Goal: Task Accomplishment & Management: Complete application form

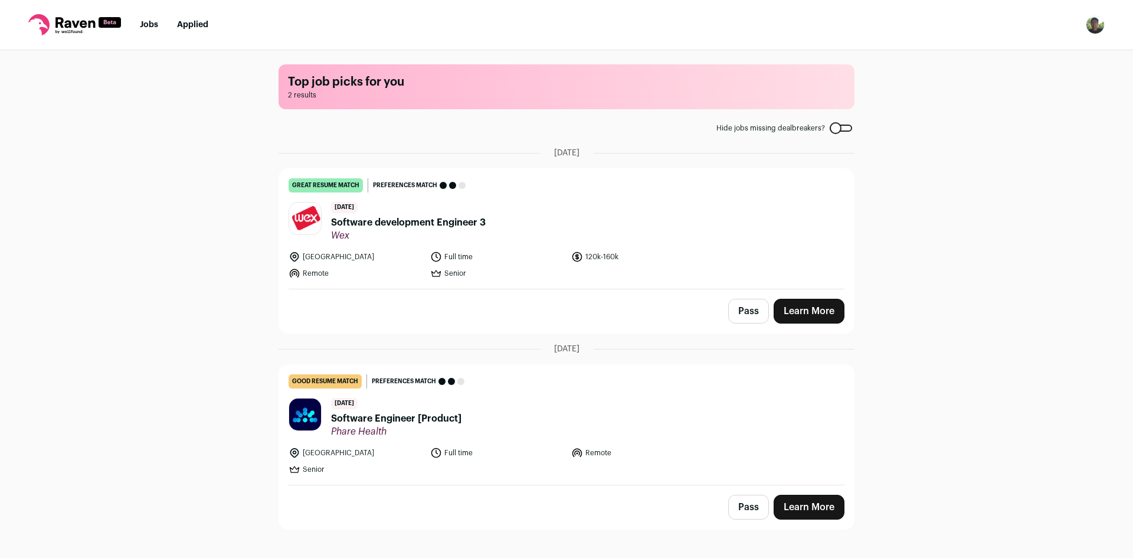
click at [812, 309] on link "Learn More" at bounding box center [809, 311] width 71 height 25
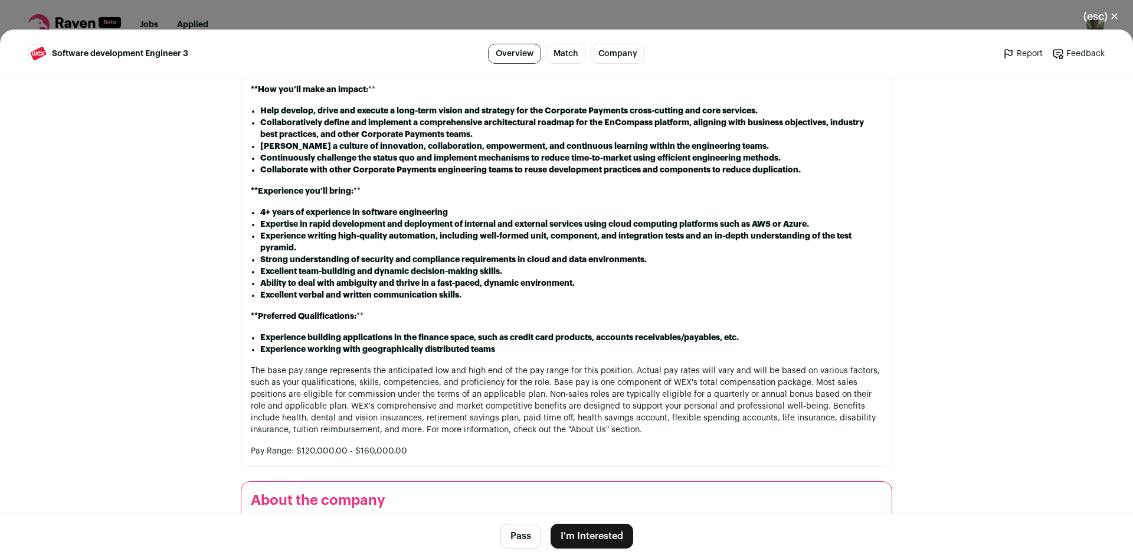
scroll to position [593, 0]
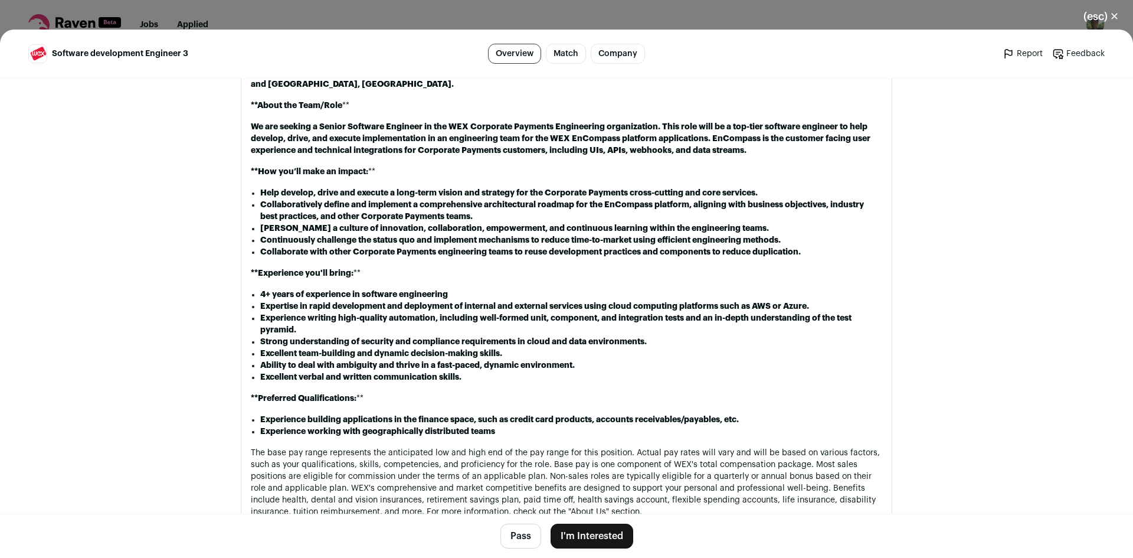
click at [1104, 21] on button "(esc) ✕" at bounding box center [1101, 17] width 64 height 26
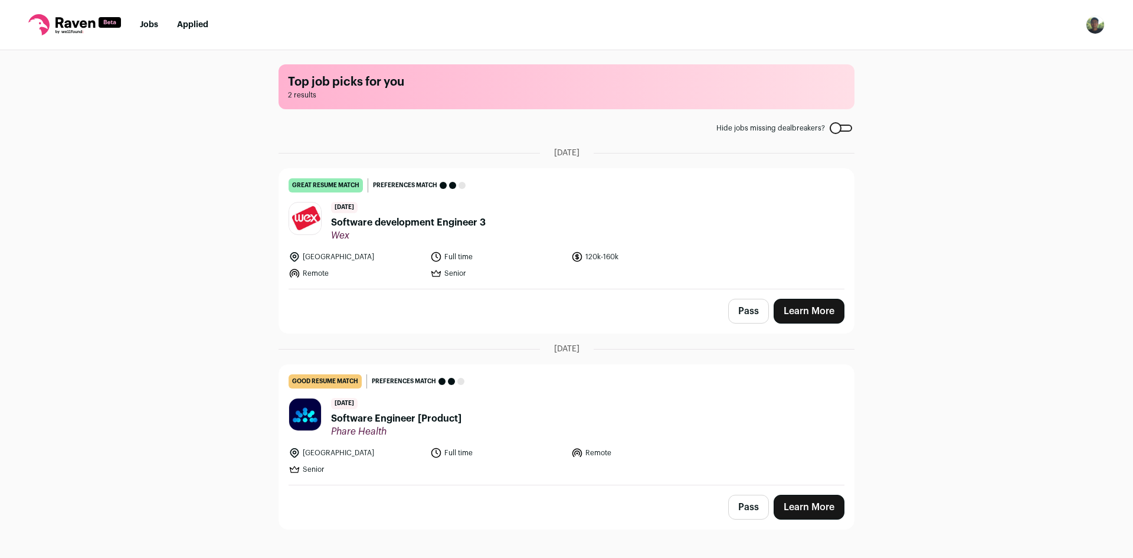
click at [754, 313] on button "Pass" at bounding box center [748, 311] width 41 height 25
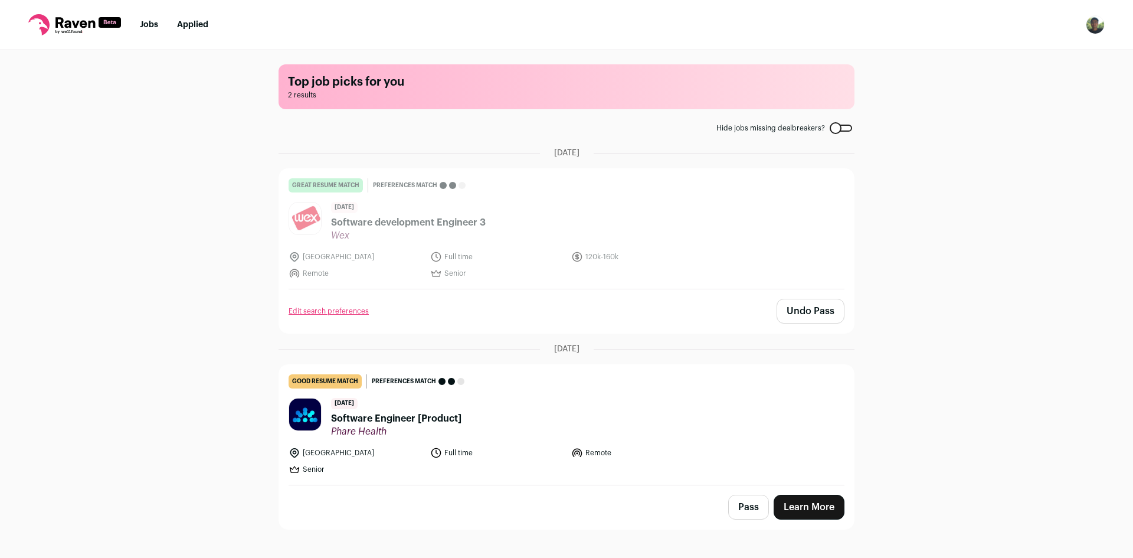
drag, startPoint x: 1133, startPoint y: 255, endPoint x: 1133, endPoint y: 319, distance: 63.7
click at [1133, 319] on div "Top job picks for you 2 results Hide jobs missing dealbreakers? [DATE] great re…" at bounding box center [566, 303] width 1133 height 506
click at [1028, 407] on div "Top job picks for you 2 results Hide jobs missing dealbreakers? [DATE] great re…" at bounding box center [566, 303] width 1133 height 506
click at [418, 418] on span "Software Engineer [Product]" at bounding box center [396, 418] width 130 height 14
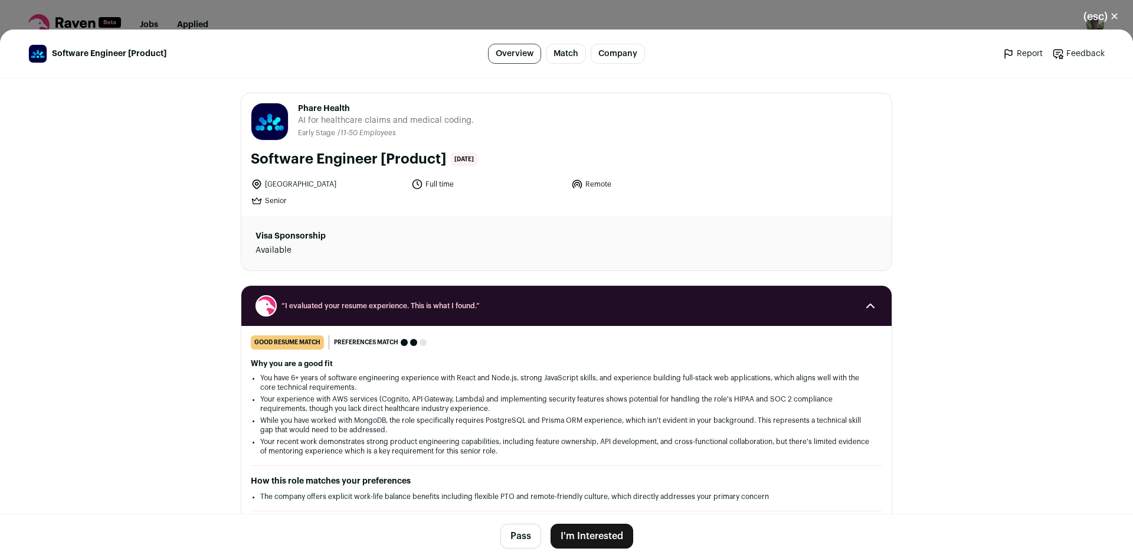
drag, startPoint x: 292, startPoint y: 104, endPoint x: 392, endPoint y: 107, distance: 99.8
click at [350, 101] on div "Phare Health [DOMAIN_NAME] Public / Private Private Valuation Unknown Company s…" at bounding box center [566, 154] width 650 height 123
copy span "Phare Health"
click at [587, 537] on button "I'm Interested" at bounding box center [592, 535] width 83 height 25
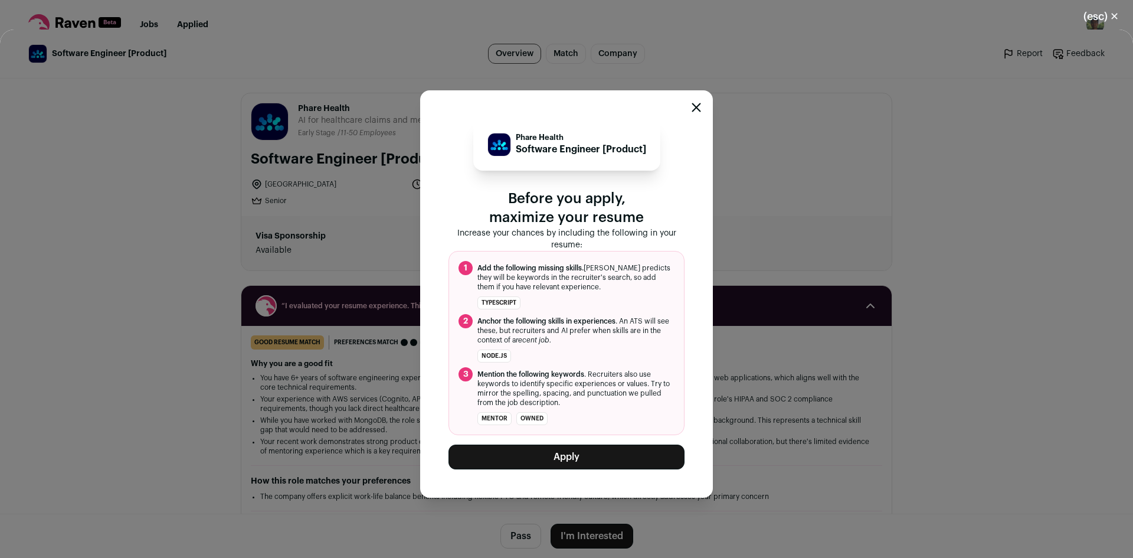
click at [589, 461] on button "Apply" at bounding box center [567, 456] width 236 height 25
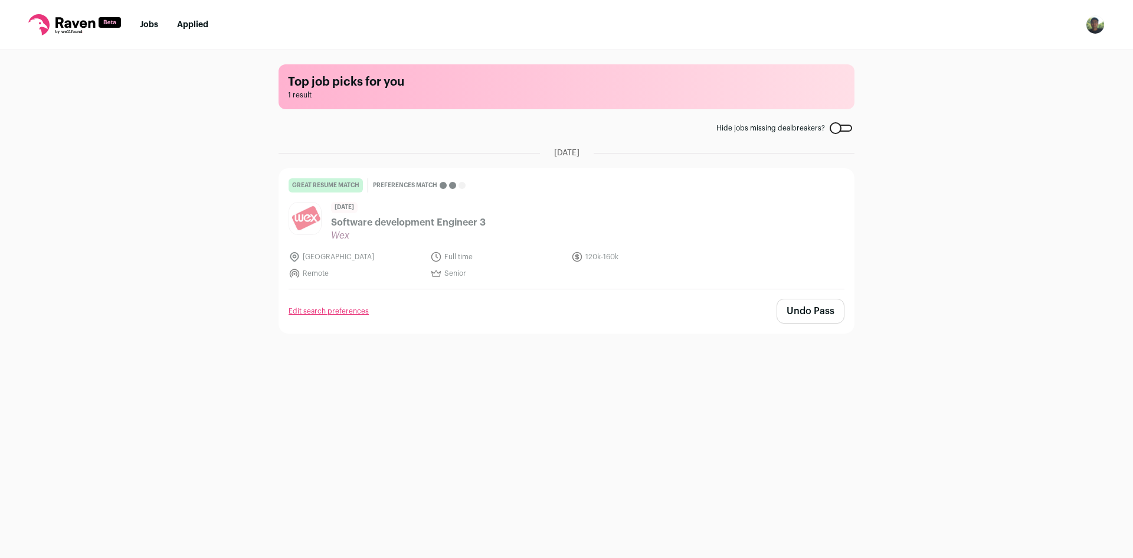
click at [189, 25] on link "Applied" at bounding box center [192, 25] width 31 height 8
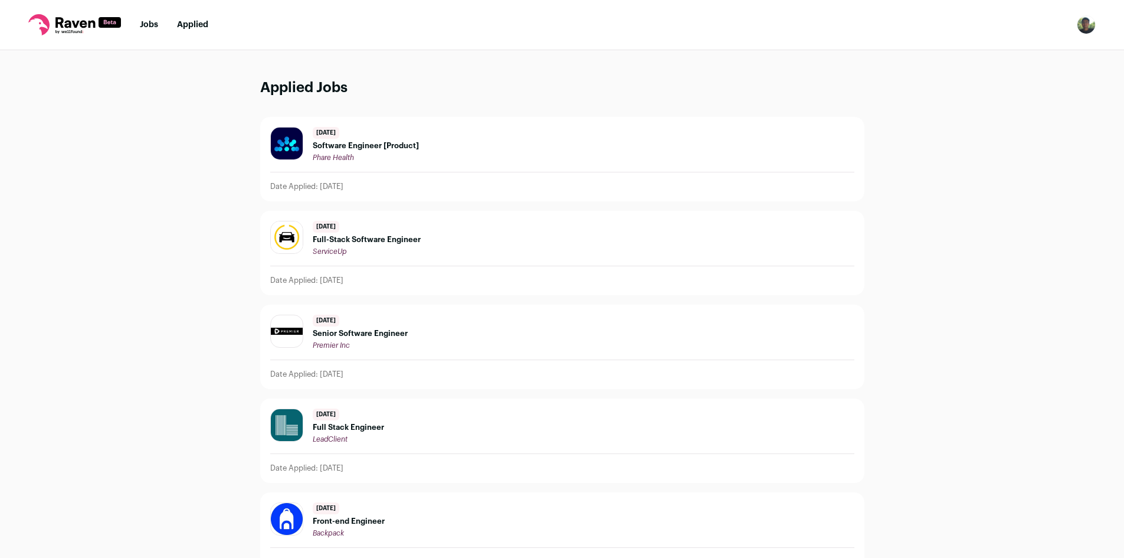
click at [381, 146] on span "Software Engineer [Product]" at bounding box center [366, 145] width 106 height 9
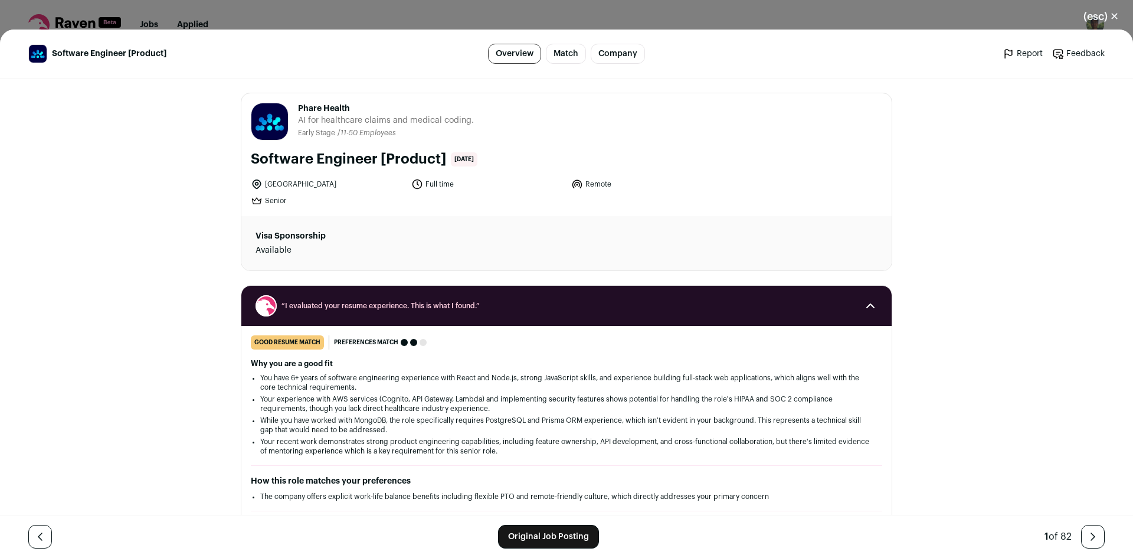
click at [589, 185] on li "Remote" at bounding box center [647, 184] width 153 height 12
copy li "Remote"
click at [1092, 22] on button "(esc) ✕" at bounding box center [1101, 17] width 64 height 26
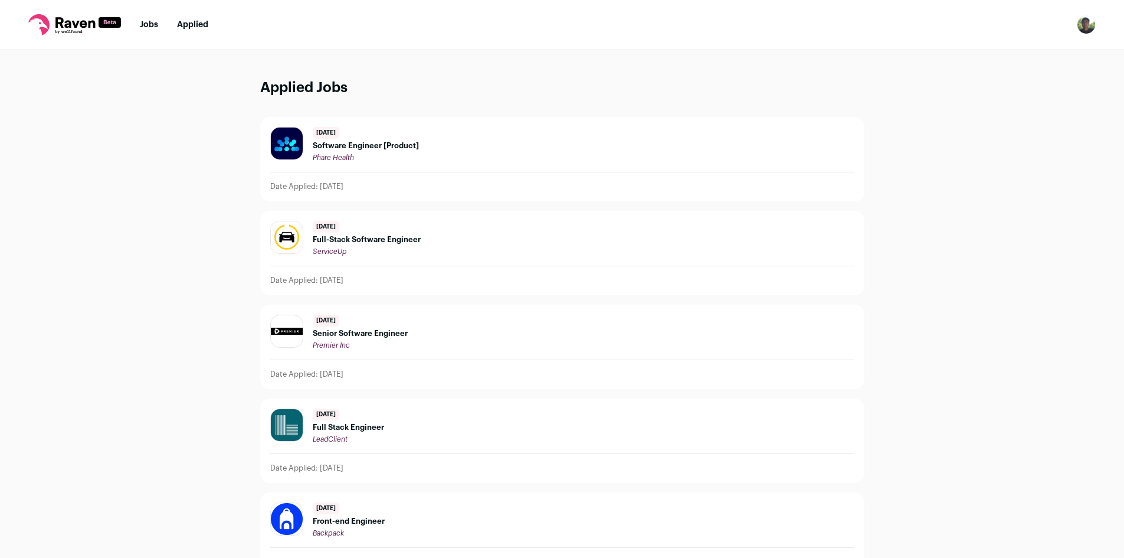
click at [154, 25] on link "Jobs" at bounding box center [149, 25] width 18 height 8
